Goal: Transaction & Acquisition: Purchase product/service

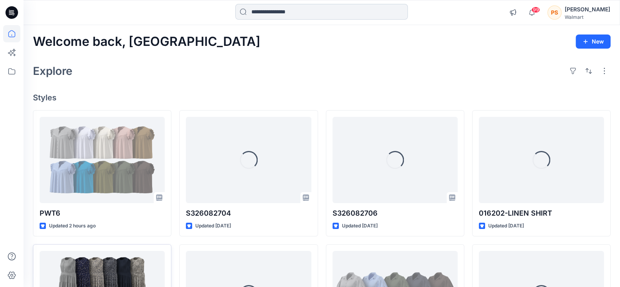
click at [319, 15] on input at bounding box center [321, 12] width 173 height 16
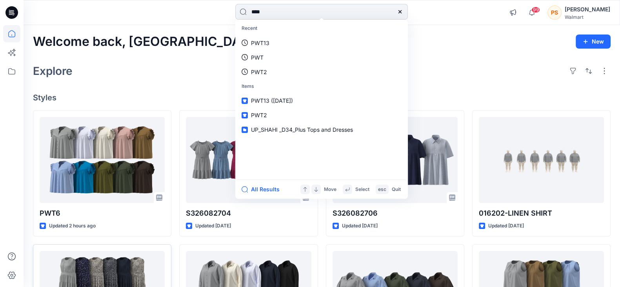
type input "*****"
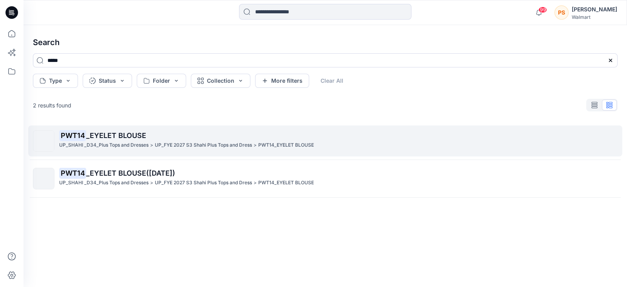
click at [116, 138] on span "_EYELET BLOUSE" at bounding box center [116, 135] width 60 height 8
